Goal: Transaction & Acquisition: Book appointment/travel/reservation

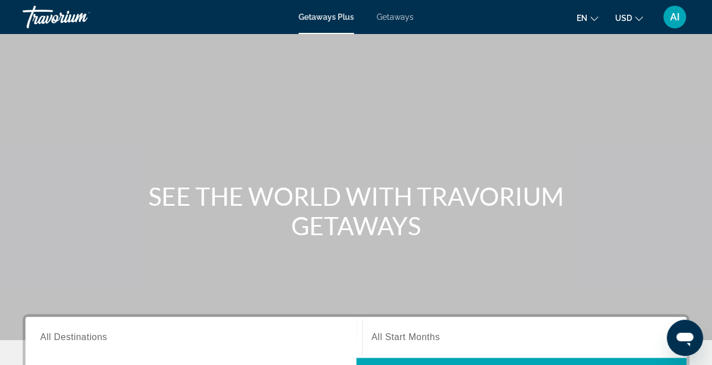
click at [69, 336] on span "All Destinations" at bounding box center [73, 337] width 67 height 10
click at [69, 336] on input "Destination All Destinations" at bounding box center [193, 338] width 307 height 14
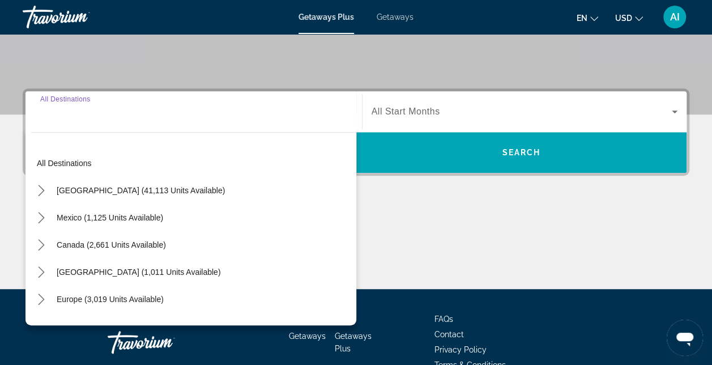
scroll to position [276, 0]
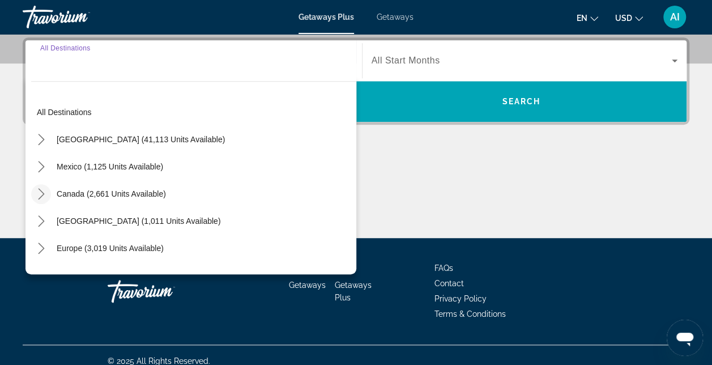
click at [41, 194] on icon "Toggle Canada (2,661 units available) submenu" at bounding box center [41, 193] width 11 height 11
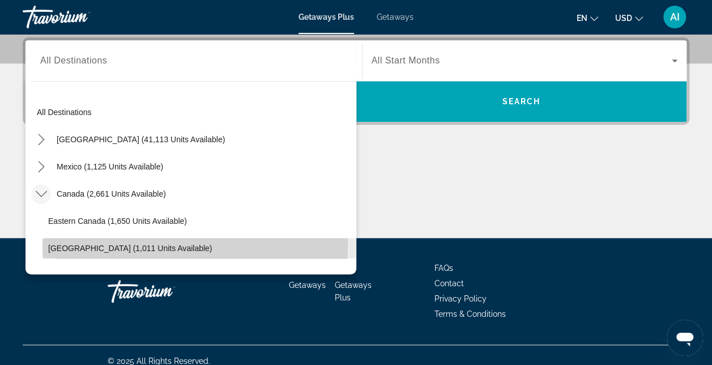
click at [58, 244] on span "Western Canada (1,011 units available)" at bounding box center [130, 248] width 164 height 9
type input "**********"
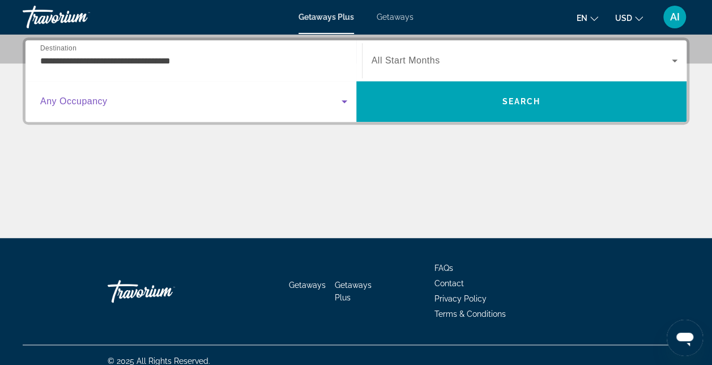
click at [333, 101] on span "Search widget" at bounding box center [190, 102] width 301 height 14
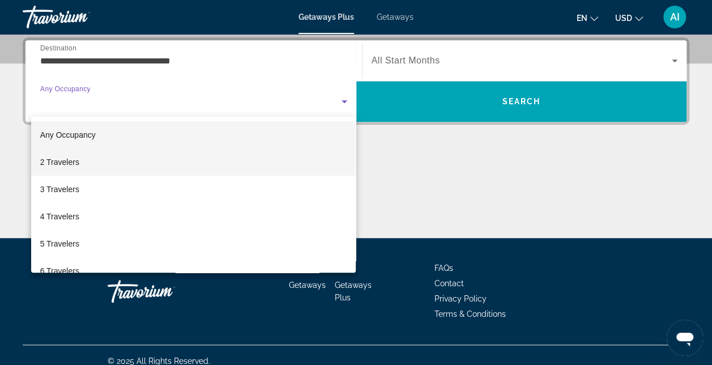
click at [84, 156] on mat-option "2 Travelers" at bounding box center [193, 161] width 325 height 27
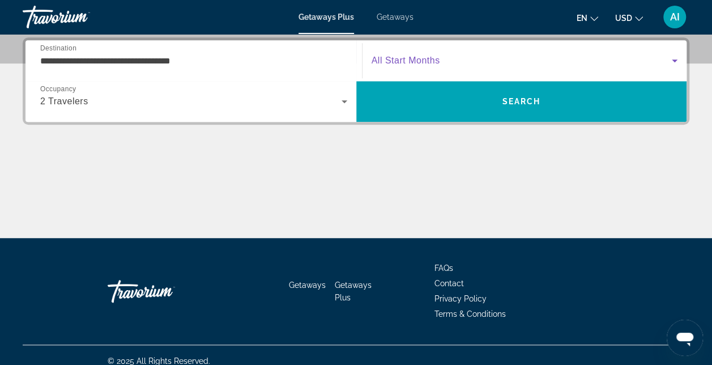
click at [672, 54] on icon "Search widget" at bounding box center [675, 61] width 14 height 14
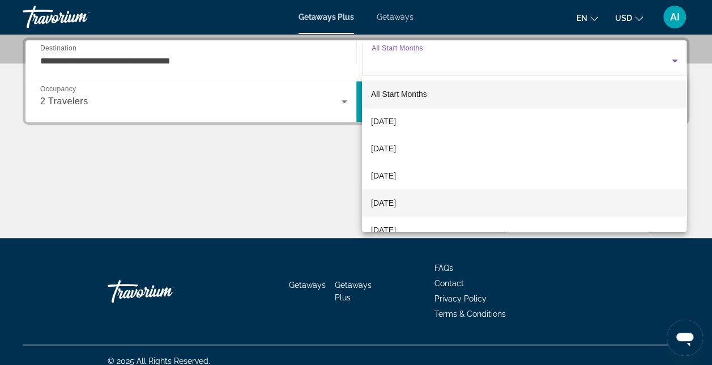
click at [396, 202] on span "January 2026" at bounding box center [383, 203] width 25 height 14
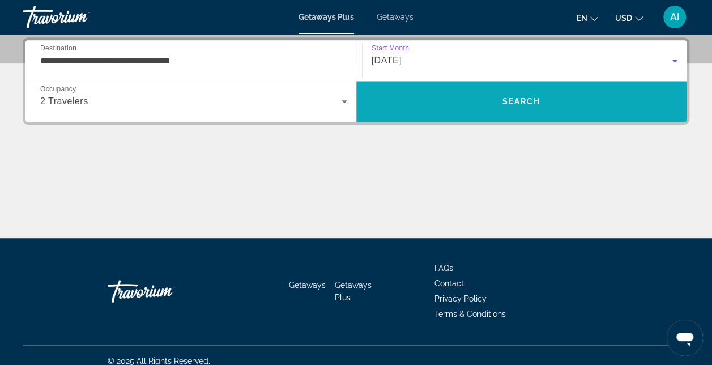
click at [464, 98] on span "Search" at bounding box center [521, 101] width 331 height 27
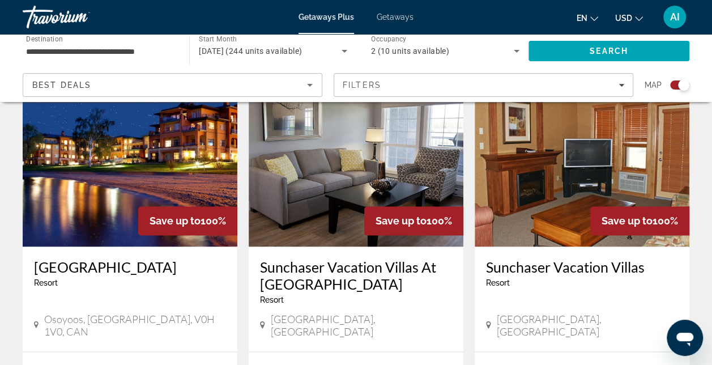
scroll to position [566, 0]
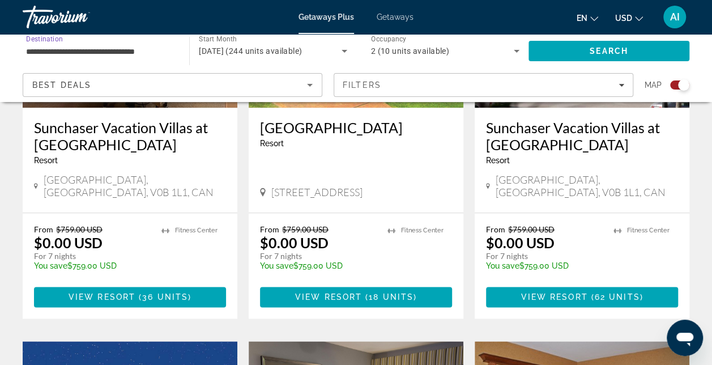
click at [37, 45] on input "**********" at bounding box center [100, 52] width 148 height 14
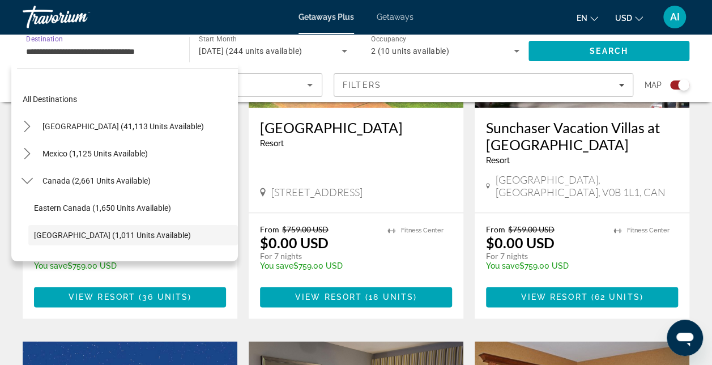
scroll to position [67, 0]
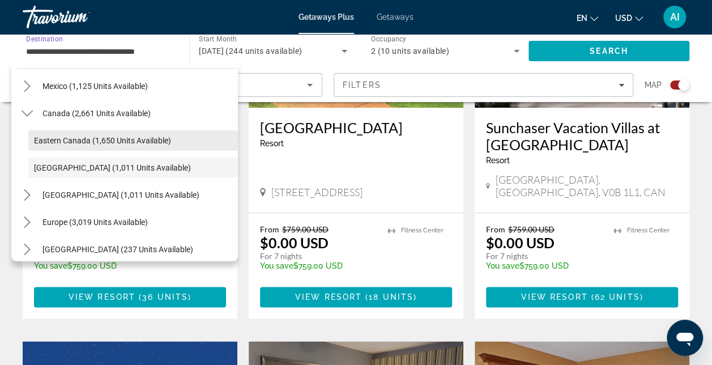
click at [45, 142] on span "Eastern Canada (1,650 units available)" at bounding box center [102, 140] width 137 height 9
type input "**********"
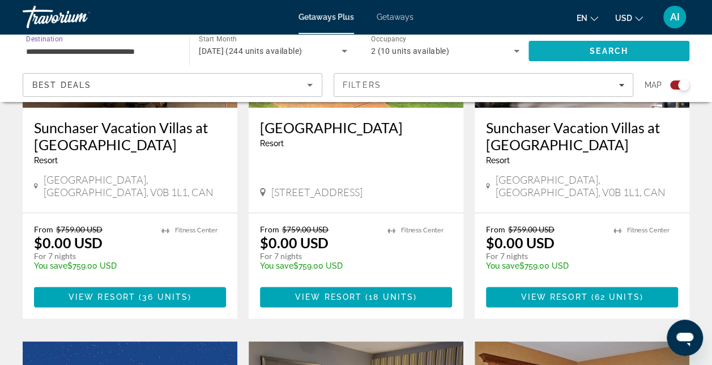
click at [571, 48] on span "Search" at bounding box center [608, 50] width 161 height 27
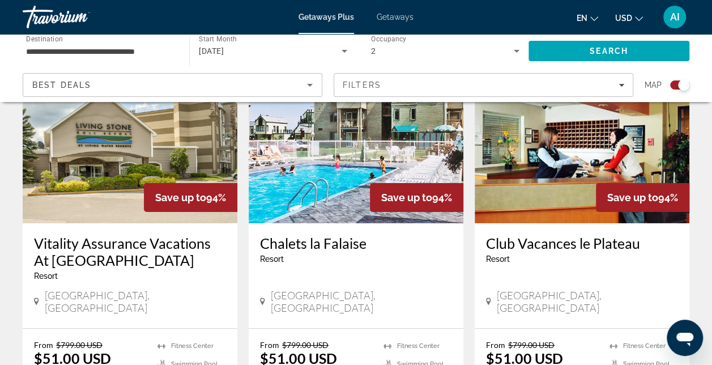
scroll to position [1756, 0]
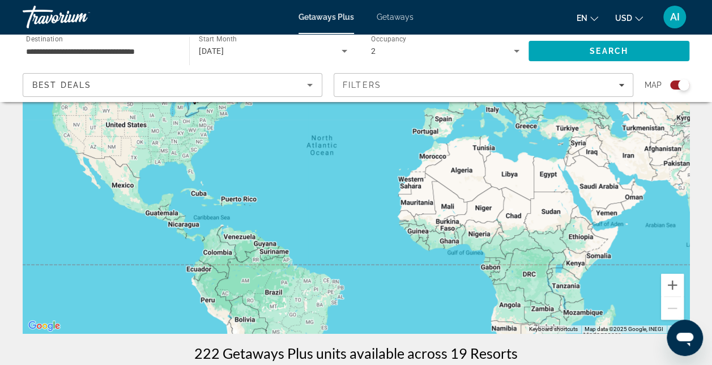
scroll to position [113, 0]
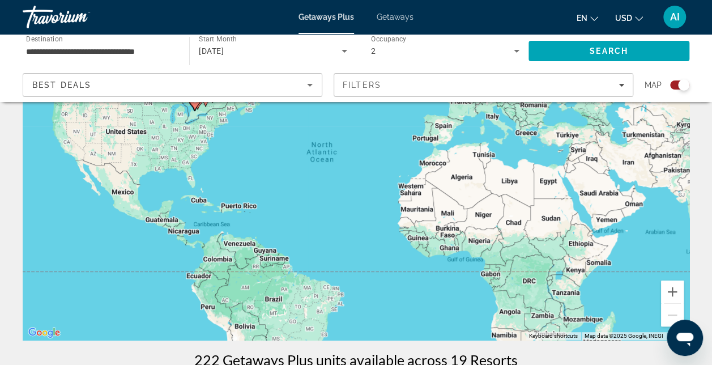
click at [388, 12] on span "Getaways" at bounding box center [395, 16] width 37 height 9
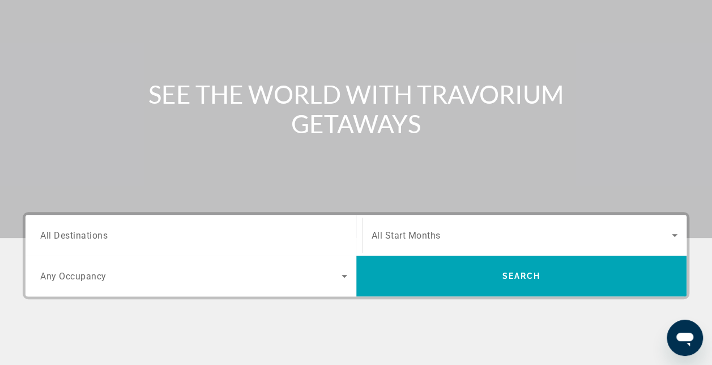
scroll to position [170, 0]
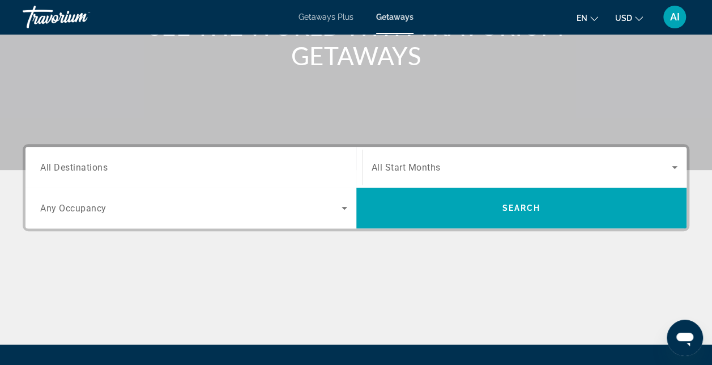
click at [53, 164] on span "All Destinations" at bounding box center [73, 166] width 67 height 11
click at [53, 164] on input "Destination All Destinations" at bounding box center [193, 168] width 307 height 14
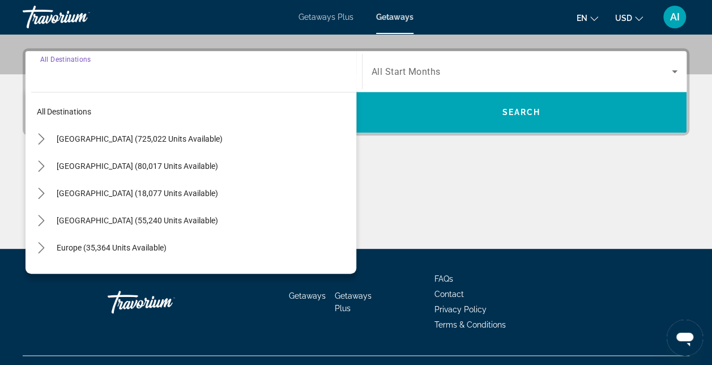
scroll to position [276, 0]
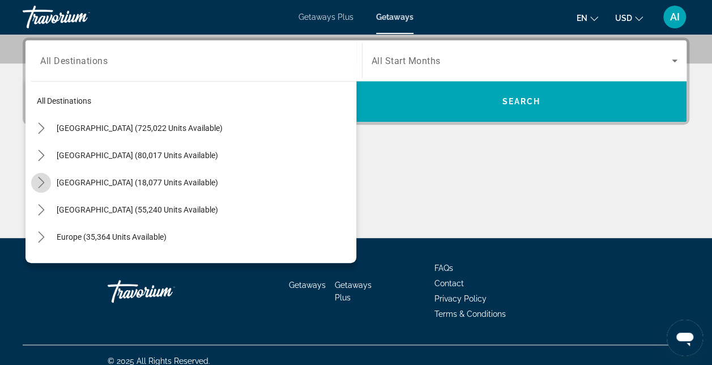
click at [40, 178] on icon "Toggle Canada (18,077 units available) submenu" at bounding box center [41, 182] width 6 height 11
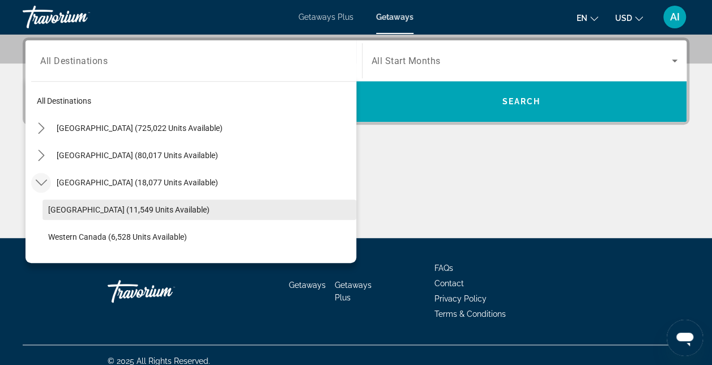
click at [79, 209] on span "Eastern Canada (11,549 units available)" at bounding box center [128, 209] width 161 height 9
type input "**********"
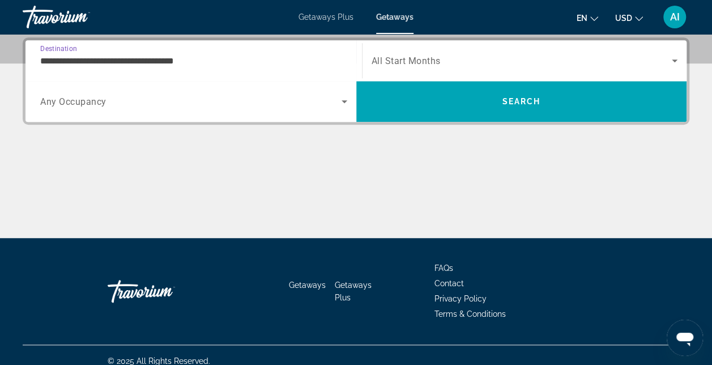
click at [340, 101] on icon "Search widget" at bounding box center [345, 102] width 14 height 14
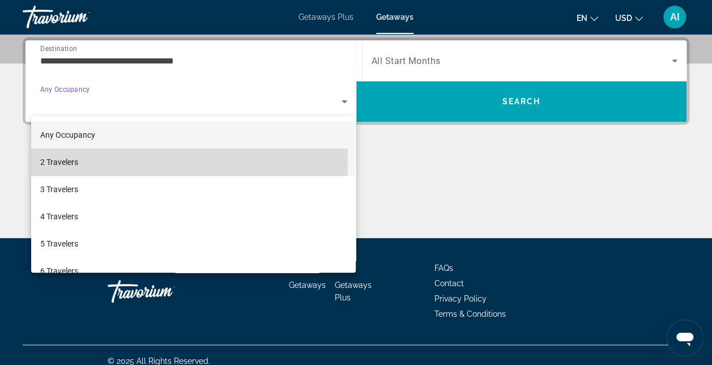
click at [91, 163] on mat-option "2 Travelers" at bounding box center [193, 161] width 325 height 27
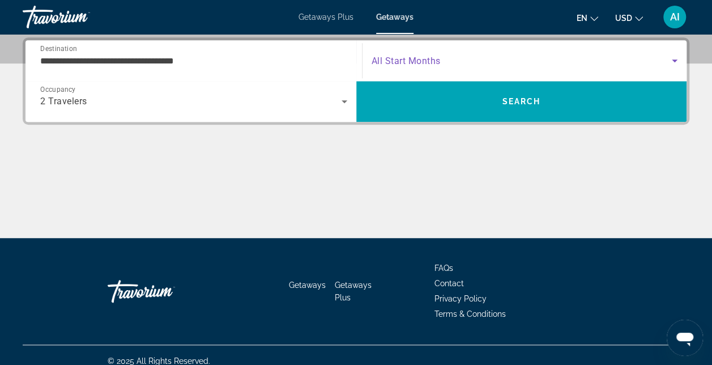
click at [674, 56] on icon "Search widget" at bounding box center [675, 61] width 14 height 14
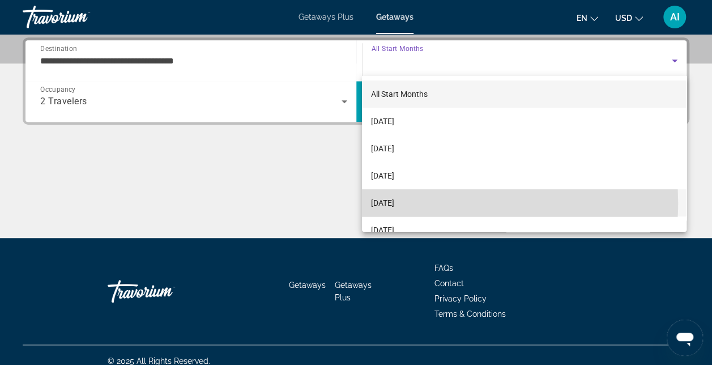
click at [394, 203] on span "January 2026" at bounding box center [382, 203] width 23 height 14
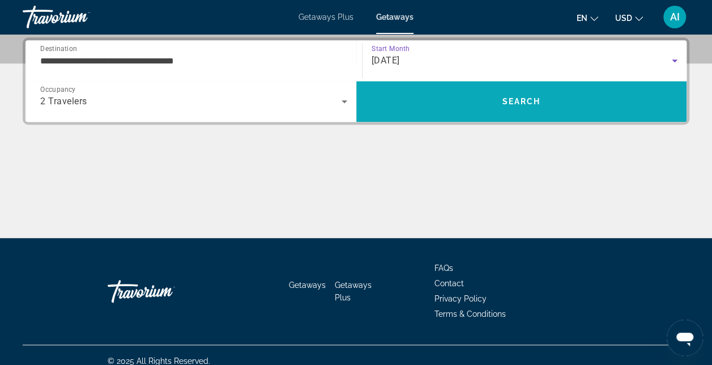
click at [393, 97] on span "Search" at bounding box center [521, 101] width 331 height 27
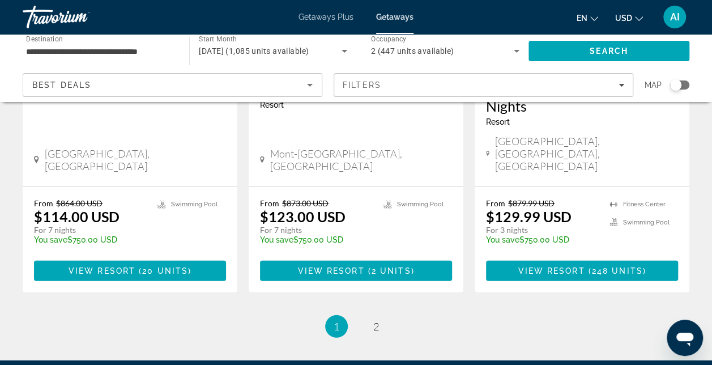
scroll to position [1568, 0]
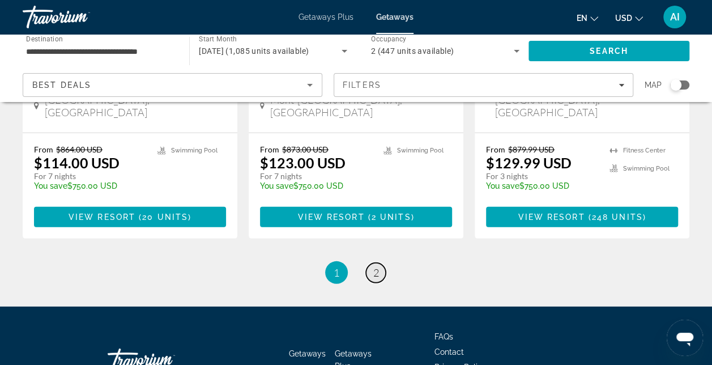
click at [373, 266] on span "2" at bounding box center [376, 272] width 6 height 12
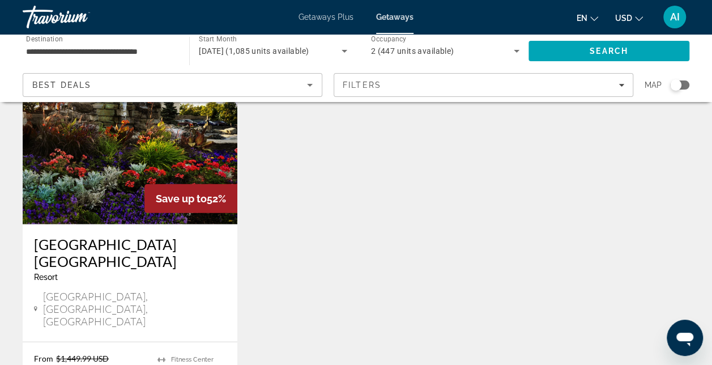
scroll to position [1076, 0]
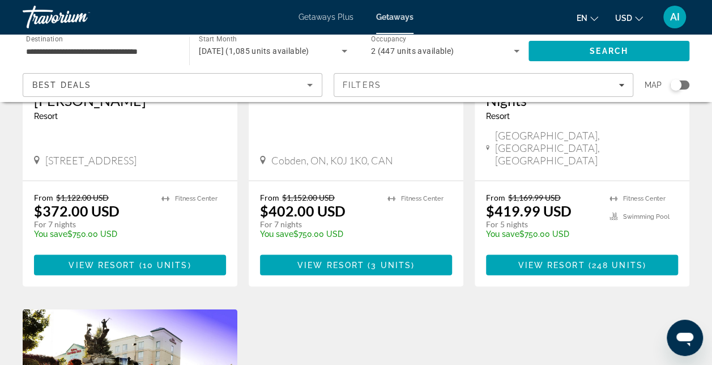
click at [54, 49] on input "**********" at bounding box center [100, 52] width 148 height 14
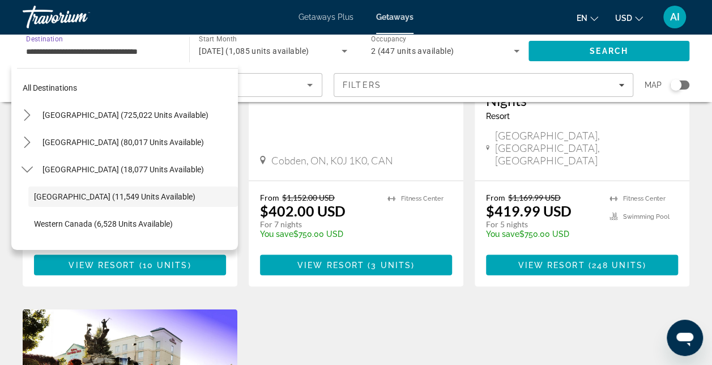
scroll to position [40, 0]
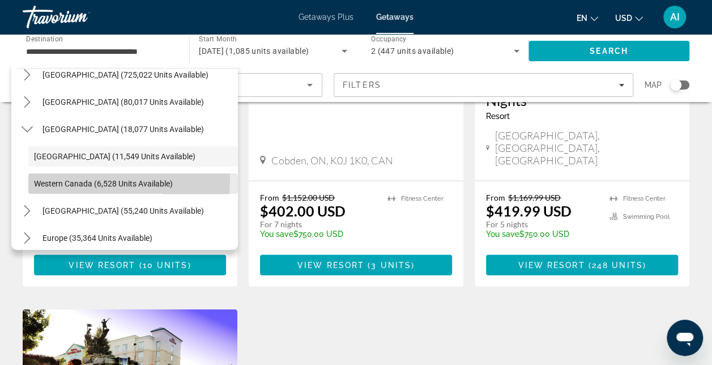
click at [52, 177] on span "Select destination: Western Canada (6,528 units available)" at bounding box center [133, 183] width 210 height 27
type input "**********"
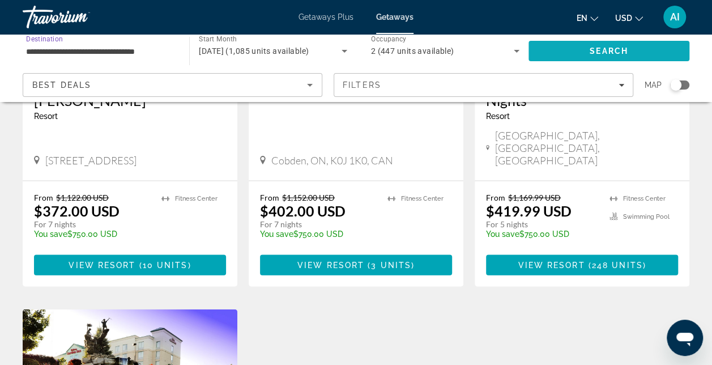
click at [621, 50] on span "Search" at bounding box center [609, 50] width 39 height 9
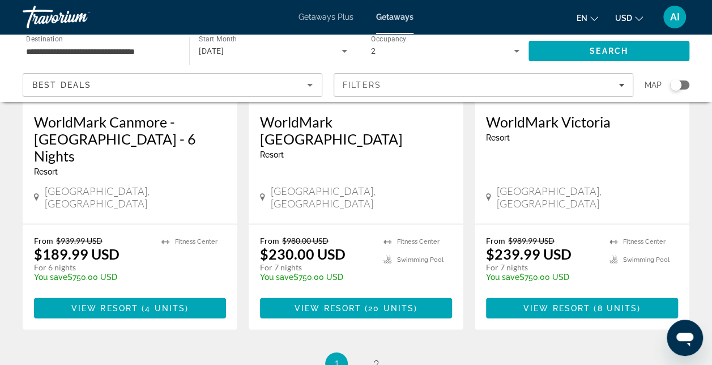
scroll to position [1529, 0]
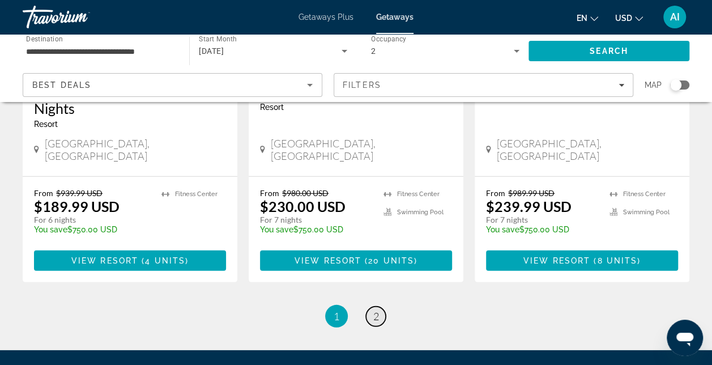
click at [373, 310] on span "2" at bounding box center [376, 316] width 6 height 12
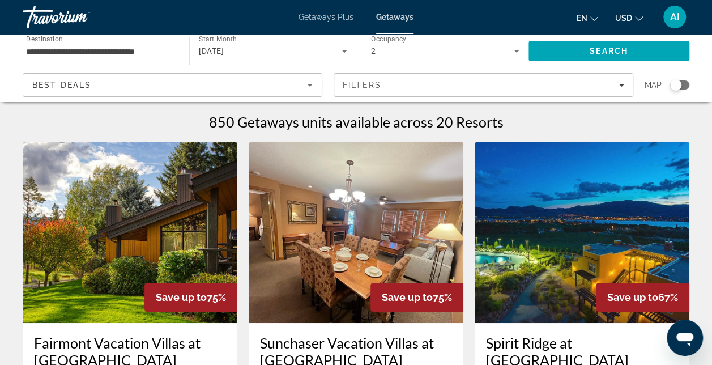
scroll to position [227, 0]
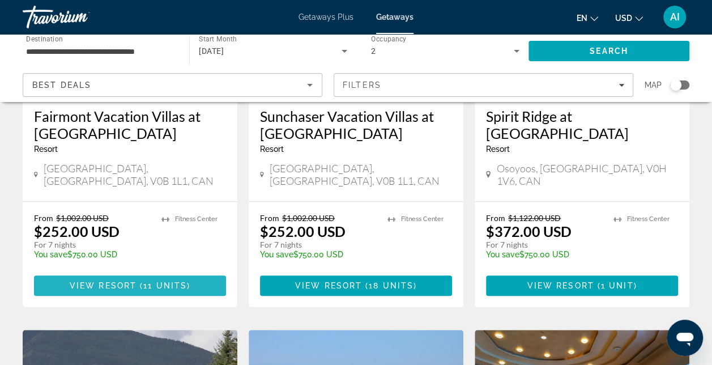
click at [110, 281] on span "View Resort" at bounding box center [103, 285] width 67 height 9
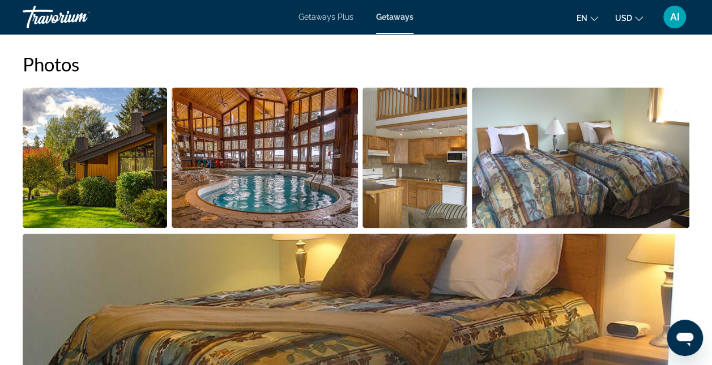
scroll to position [510, 0]
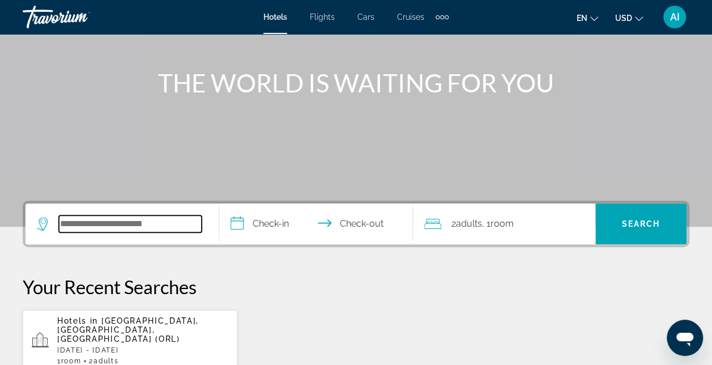
click at [88, 225] on input "Search hotel destination" at bounding box center [130, 223] width 143 height 17
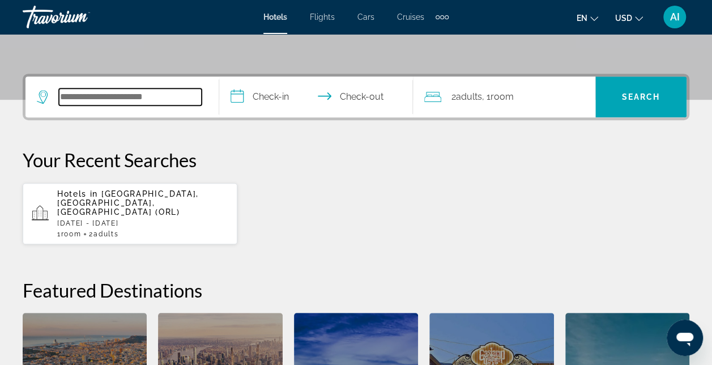
scroll to position [276, 0]
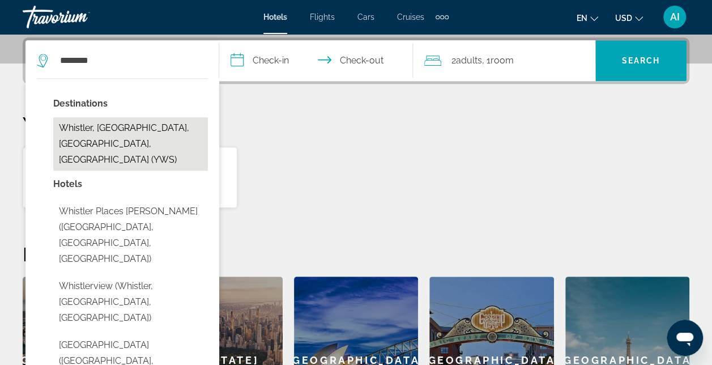
click at [95, 128] on button "Whistler, [GEOGRAPHIC_DATA], [GEOGRAPHIC_DATA], [GEOGRAPHIC_DATA] (YWS)" at bounding box center [130, 143] width 155 height 53
type input "**********"
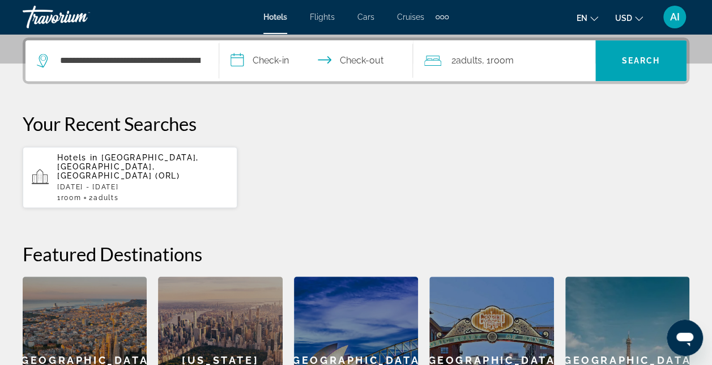
click at [275, 60] on input "**********" at bounding box center [318, 62] width 198 height 44
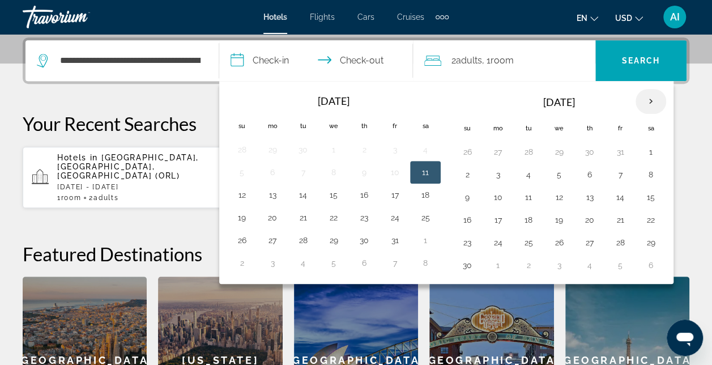
click at [643, 100] on th "Next month" at bounding box center [650, 101] width 31 height 25
click at [586, 241] on button "29" at bounding box center [589, 242] width 18 height 16
click at [639, 96] on th "Next month" at bounding box center [650, 101] width 31 height 25
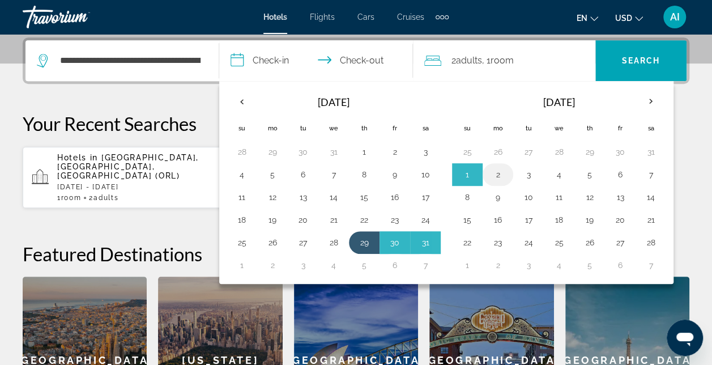
click at [496, 169] on button "2" at bounding box center [498, 174] width 18 height 16
type input "**********"
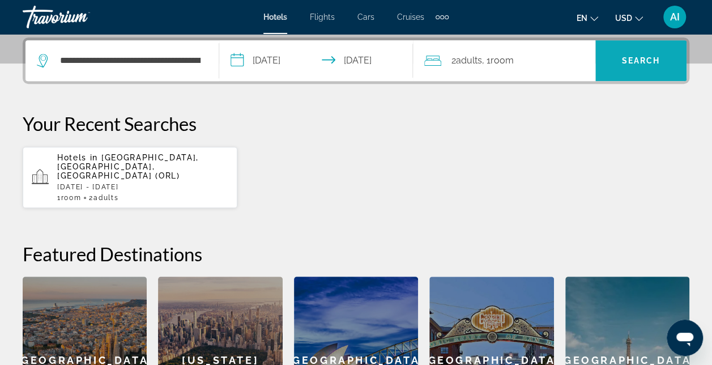
click at [637, 62] on span "Search" at bounding box center [641, 60] width 39 height 9
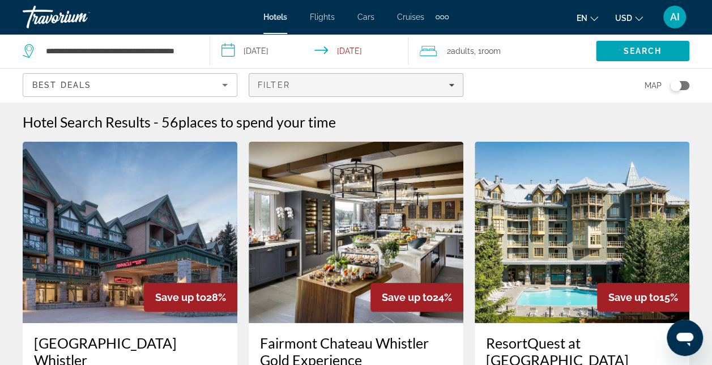
click at [287, 79] on span "Filters" at bounding box center [355, 84] width 213 height 27
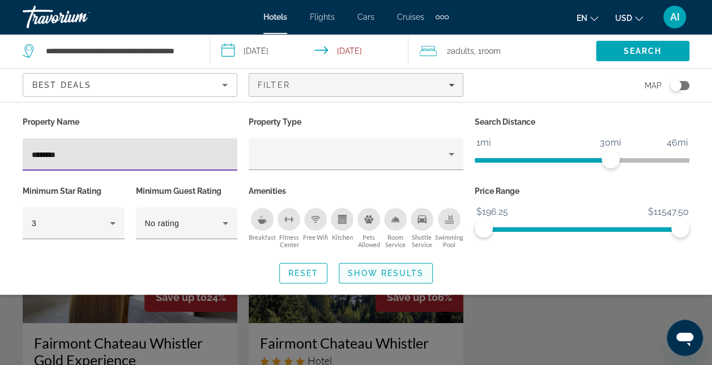
type input "********"
click at [368, 271] on span "Show Results" at bounding box center [386, 272] width 76 height 9
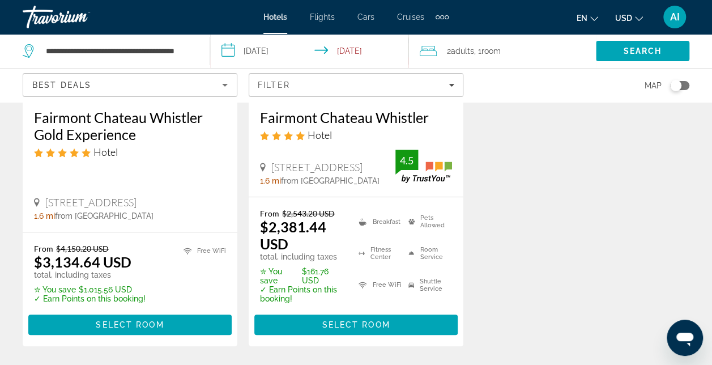
scroll to position [227, 0]
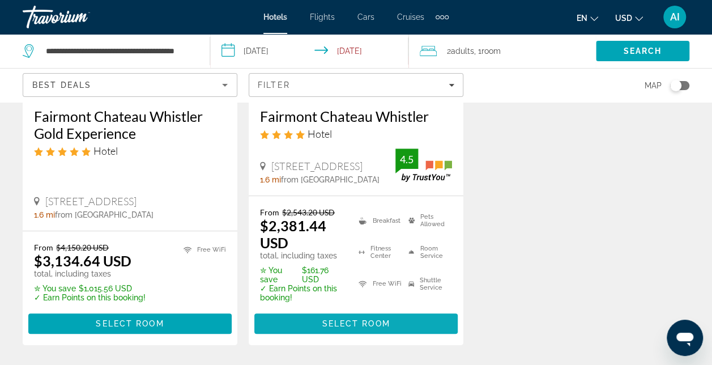
click at [340, 322] on span "Select Room" at bounding box center [356, 323] width 68 height 9
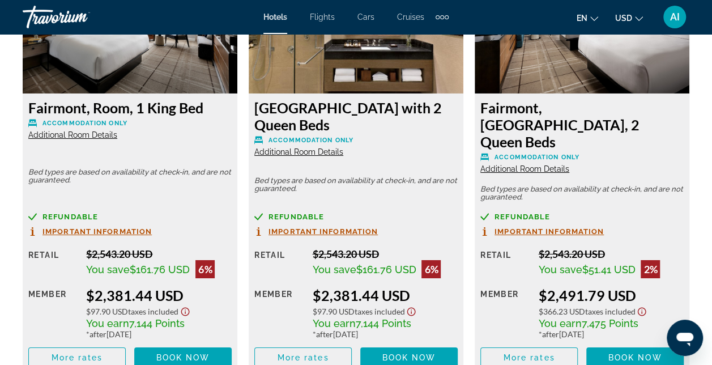
scroll to position [1872, 0]
